Goal: Check status

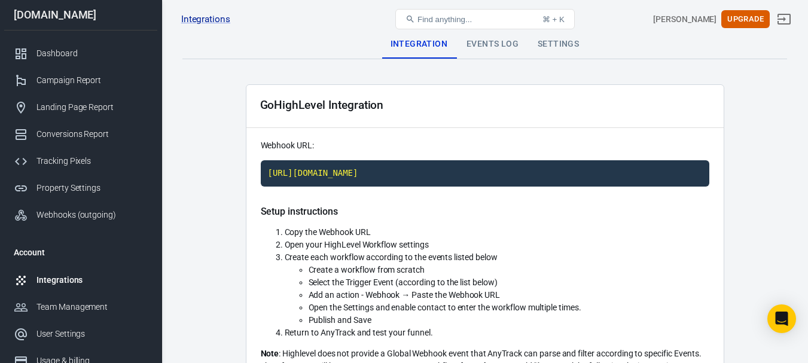
click at [477, 46] on div "Events Log" at bounding box center [492, 44] width 71 height 29
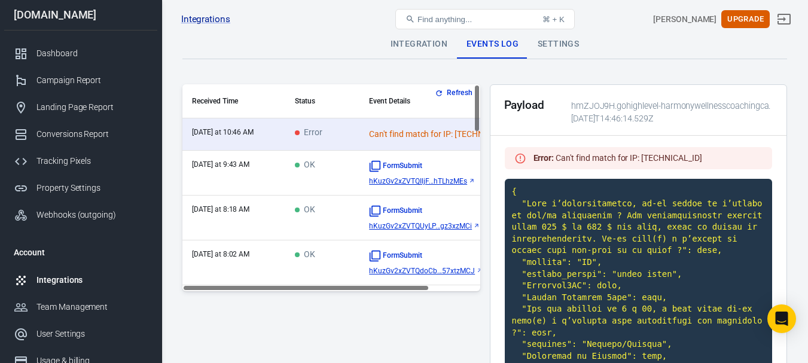
drag, startPoint x: 297, startPoint y: 291, endPoint x: 188, endPoint y: 285, distance: 108.4
click at [190, 287] on div "Received Time Status Event Details [DATE] at 10:46 AM Error Can't find match fo…" at bounding box center [331, 187] width 298 height 207
drag, startPoint x: 314, startPoint y: 286, endPoint x: 249, endPoint y: 278, distance: 65.8
click at [243, 282] on div "Refresh Received Time Status Event Details [DATE] at 10:46 AM Error Can't find …" at bounding box center [331, 187] width 298 height 207
click at [463, 91] on button "Refresh" at bounding box center [454, 93] width 45 height 13
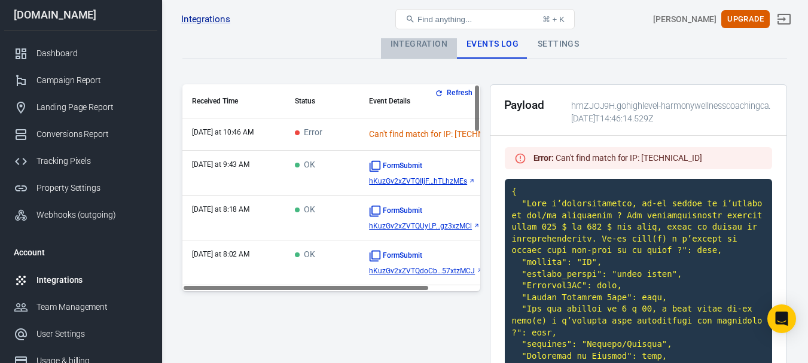
click at [416, 47] on div "Integration" at bounding box center [419, 44] width 76 height 29
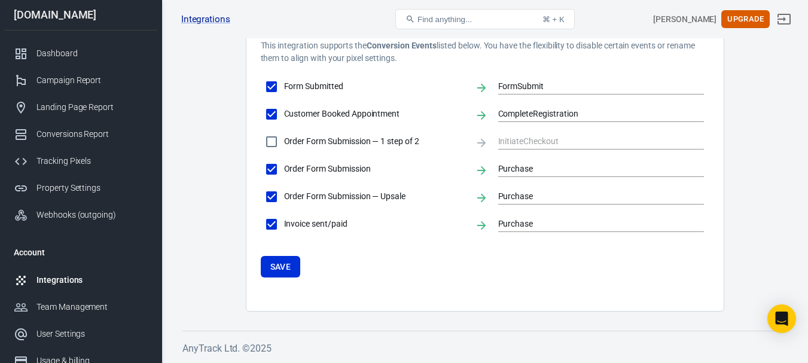
scroll to position [363, 0]
